Goal: Information Seeking & Learning: Learn about a topic

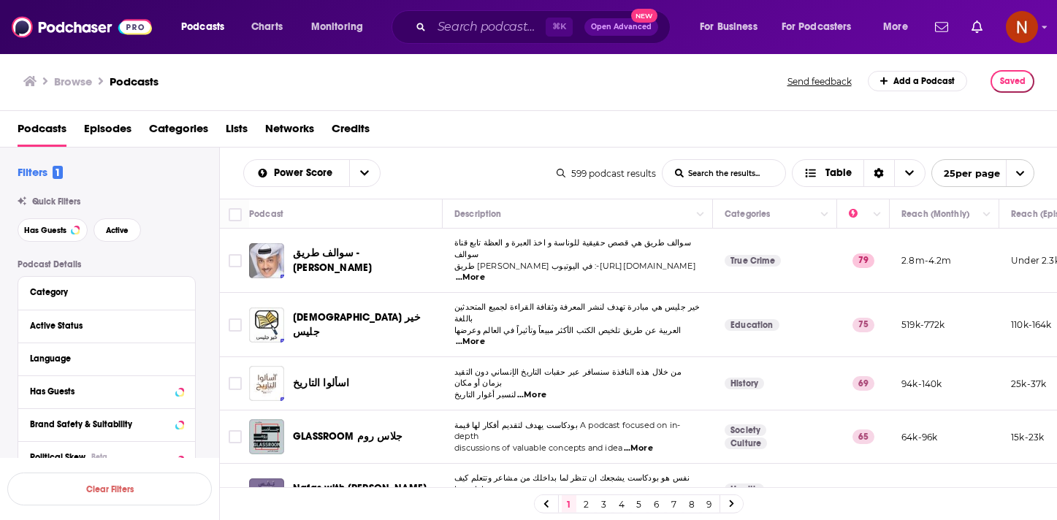
scroll to position [1081, 0]
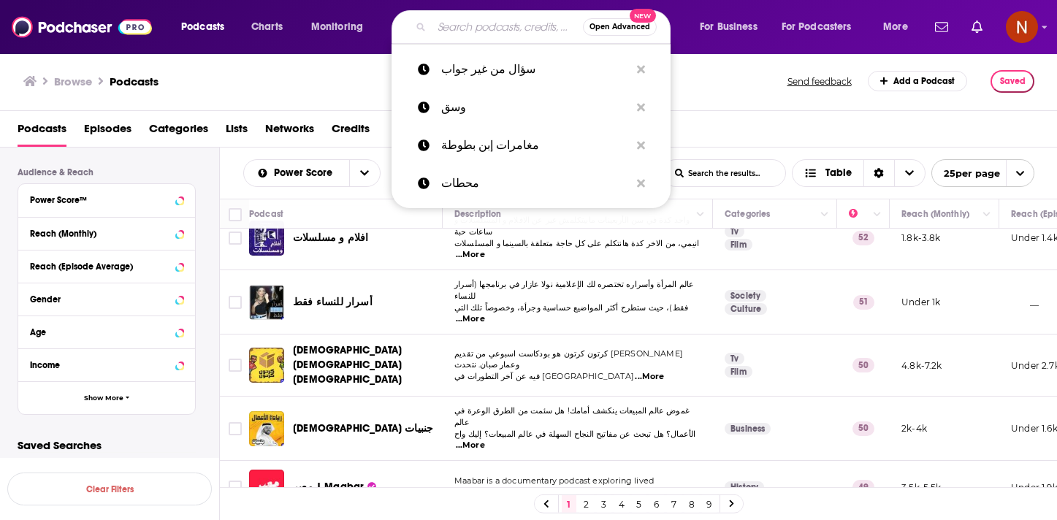
click at [467, 26] on input "Search podcasts, credits, & more..." at bounding box center [507, 26] width 151 height 23
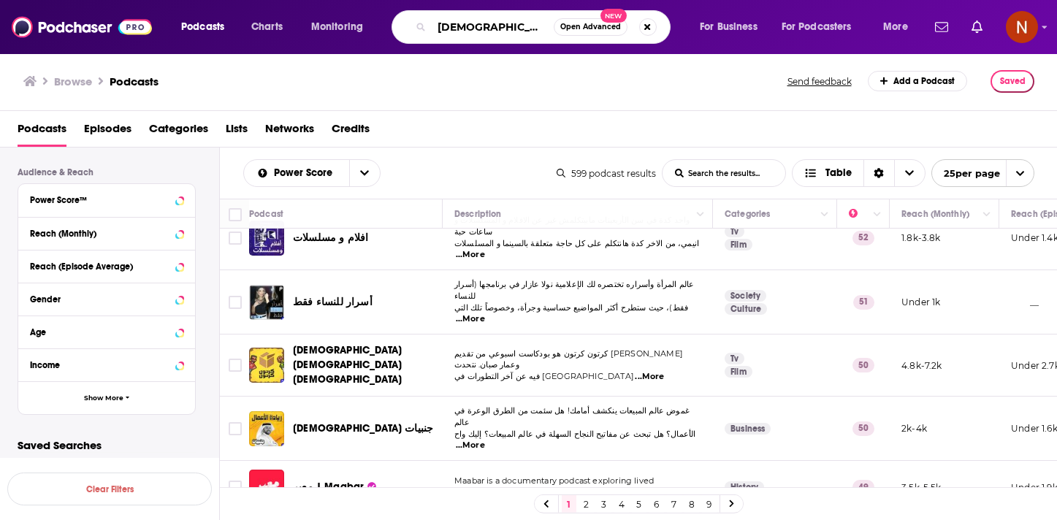
type input "[DEMOGRAPHIC_DATA]"
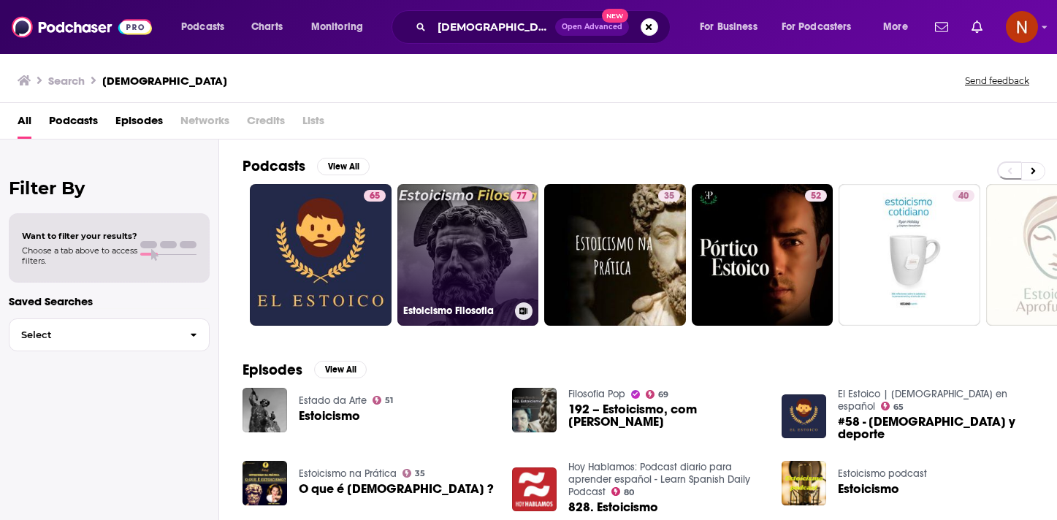
click at [489, 266] on link "77 [DEMOGRAPHIC_DATA] Filosofia" at bounding box center [468, 255] width 142 height 142
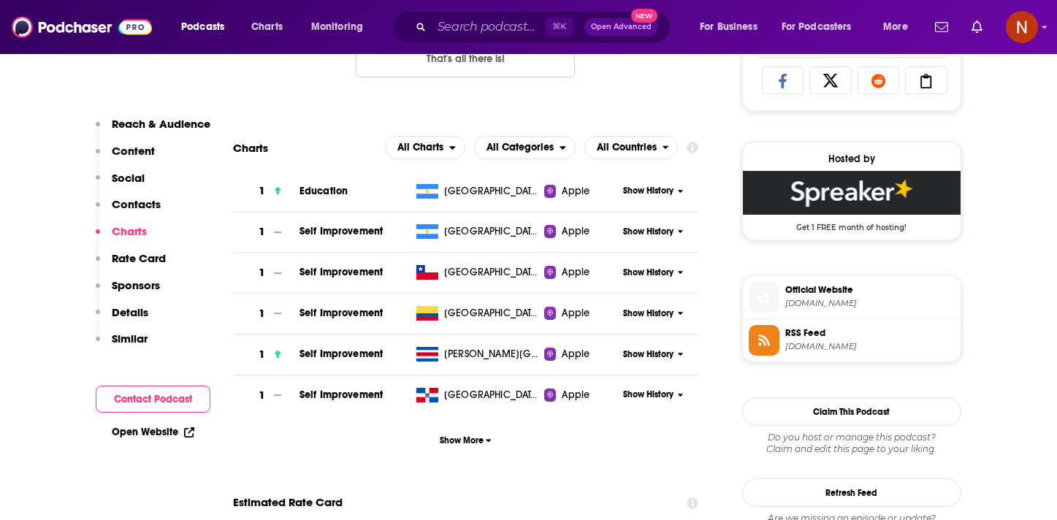
scroll to position [984, 0]
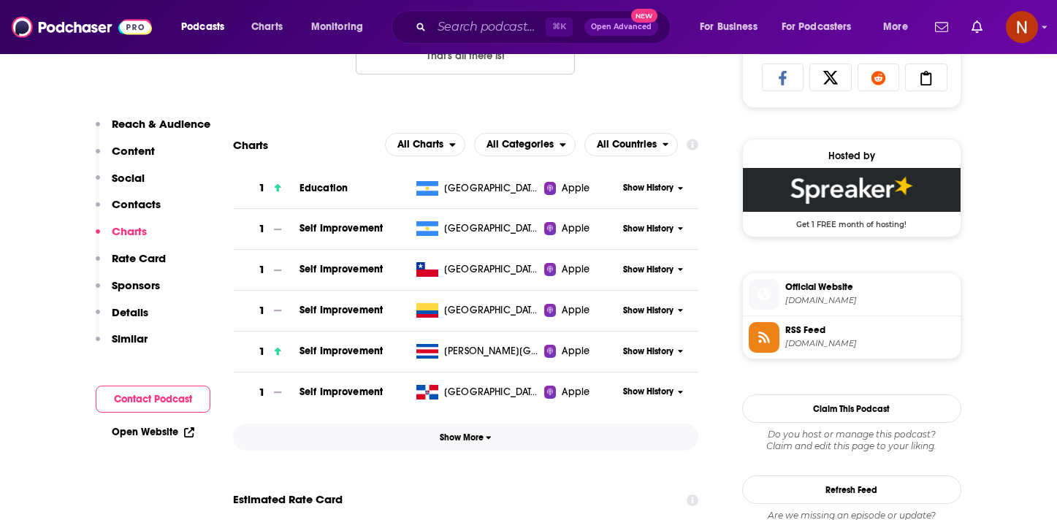
click at [484, 437] on span "Show More" at bounding box center [466, 437] width 52 height 10
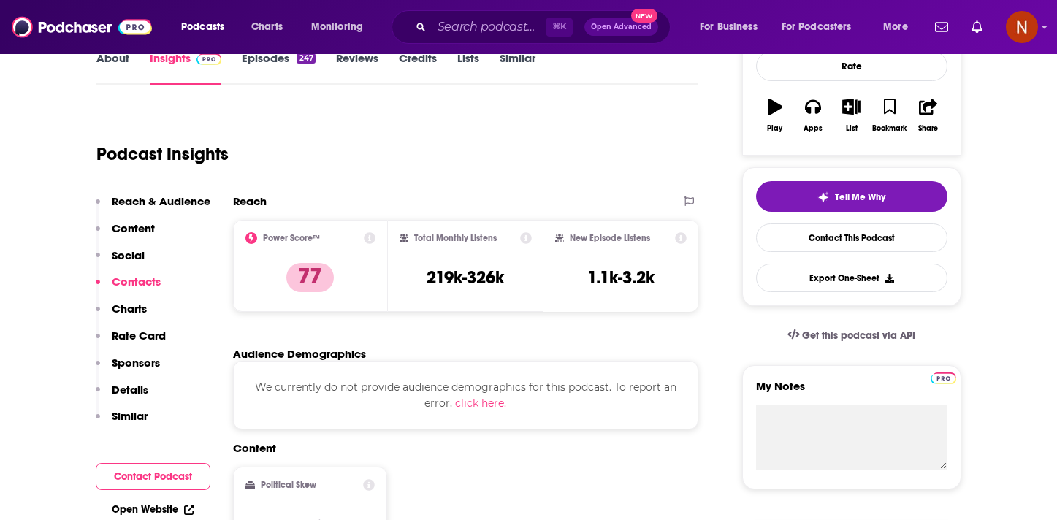
scroll to position [0, 0]
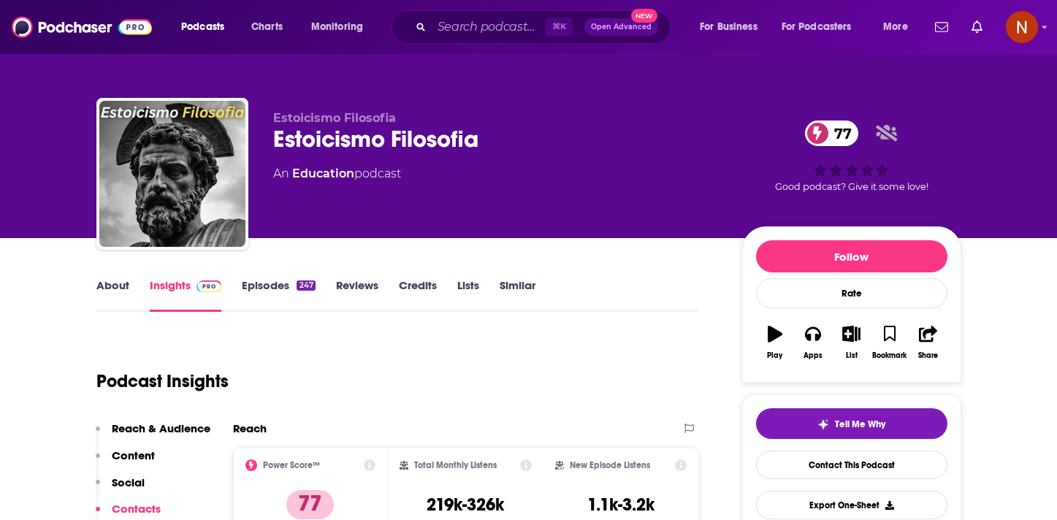
click at [326, 141] on div "Estoicismo Filosofia 77" at bounding box center [496, 139] width 446 height 28
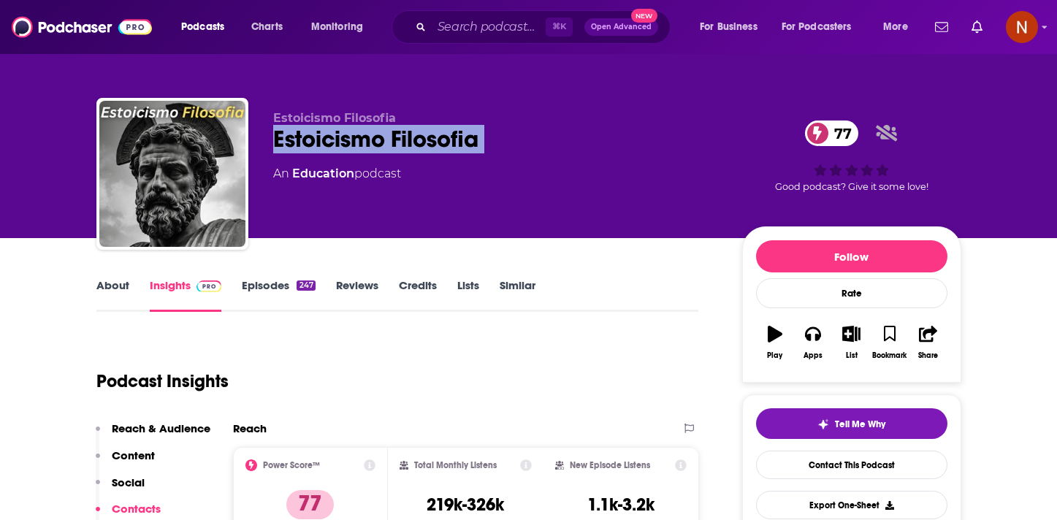
click at [326, 141] on div "Estoicismo Filosofia 77" at bounding box center [496, 139] width 446 height 28
copy div "Estoicismo Filosofia 77"
